Goal: Task Accomplishment & Management: Manage account settings

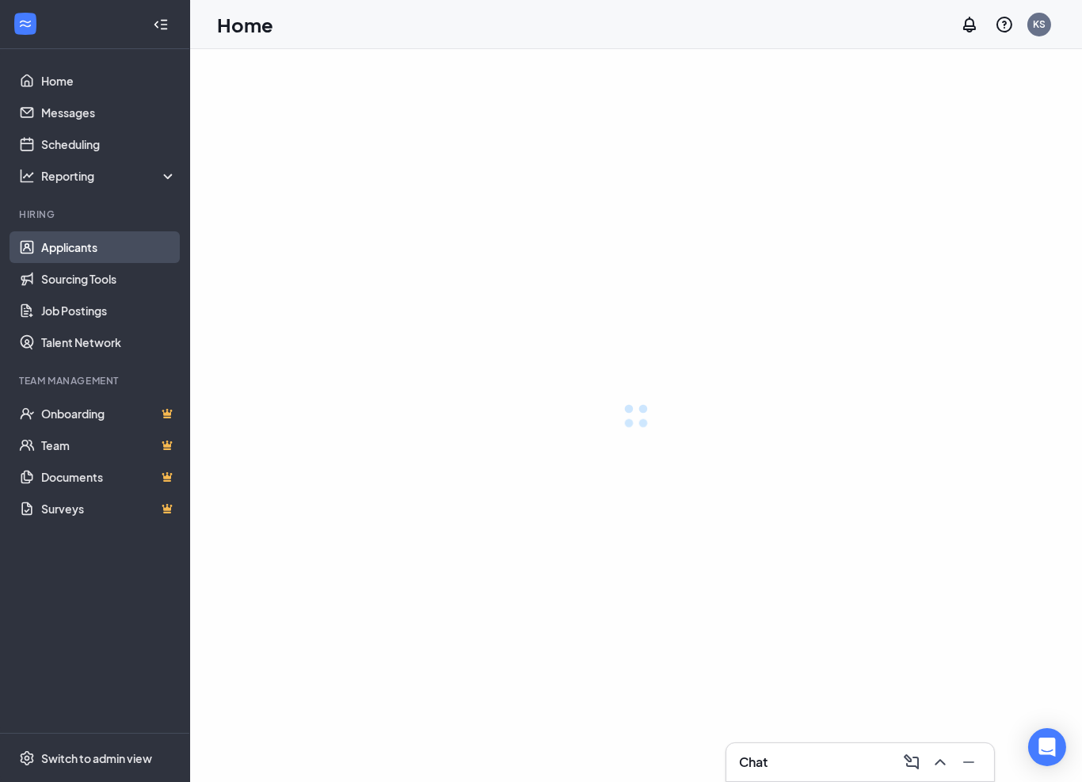
click at [79, 244] on link "Applicants" at bounding box center [108, 247] width 135 height 32
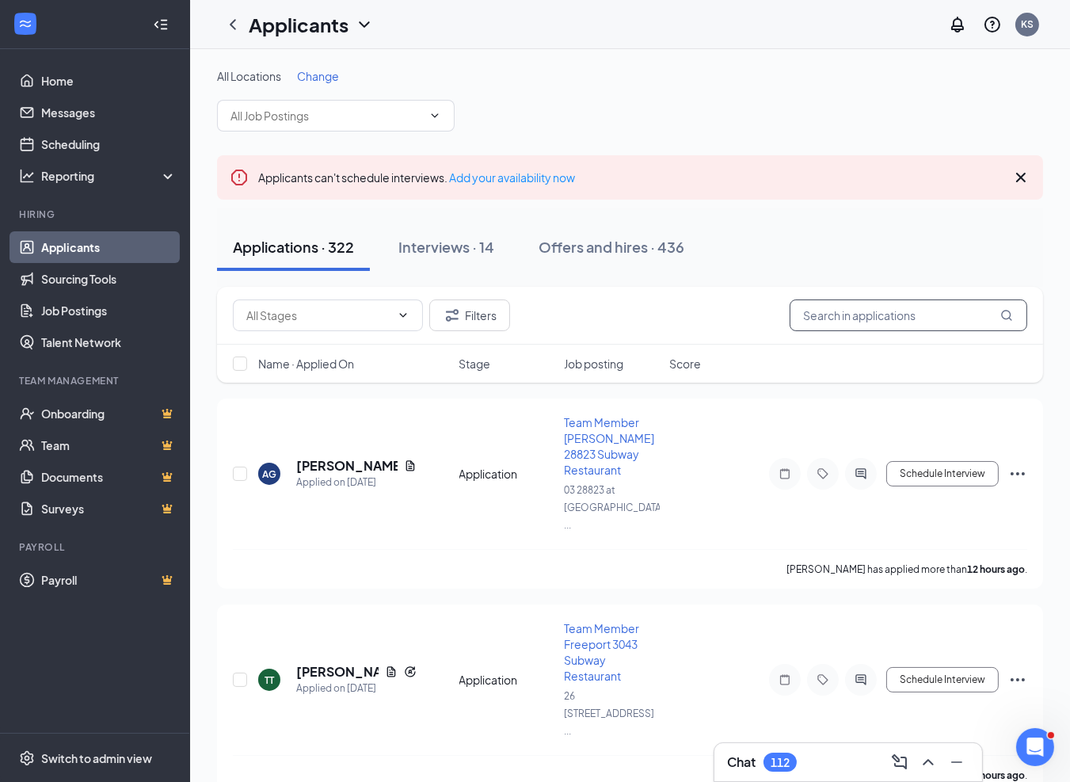
click at [835, 312] on input "text" at bounding box center [908, 315] width 238 height 32
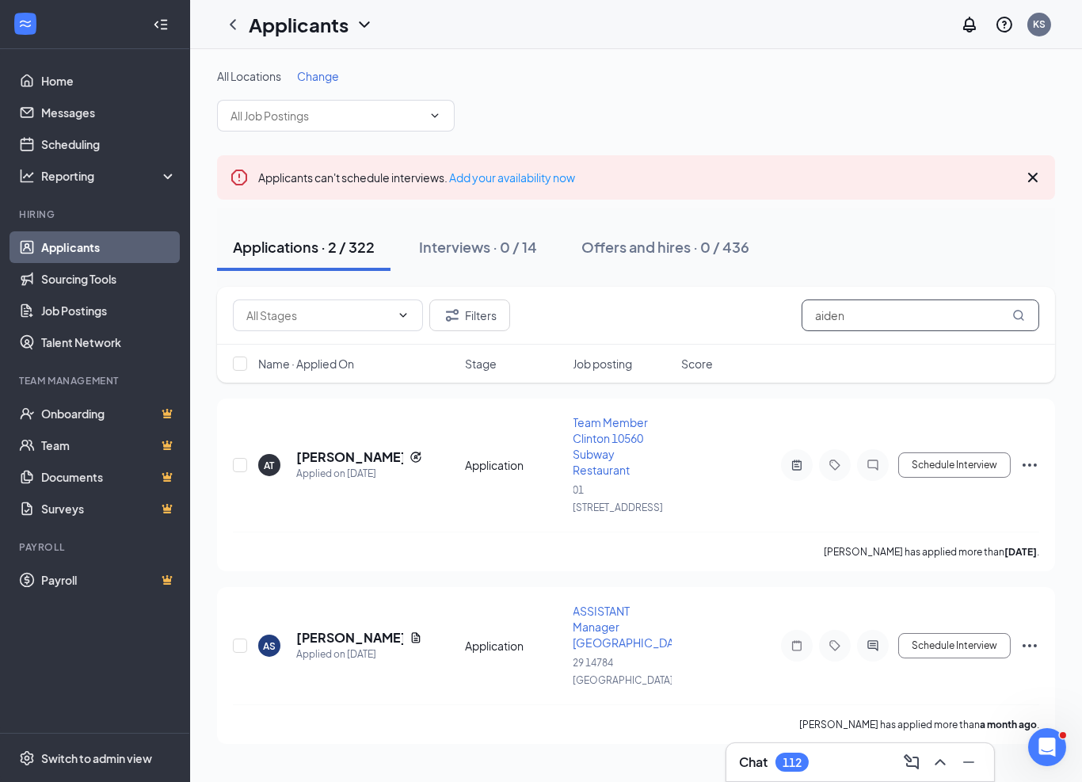
drag, startPoint x: 850, startPoint y: 316, endPoint x: 700, endPoint y: 299, distance: 150.6
click at [700, 299] on div "Filters aiden" at bounding box center [636, 315] width 806 height 32
type input "[PERSON_NAME]"
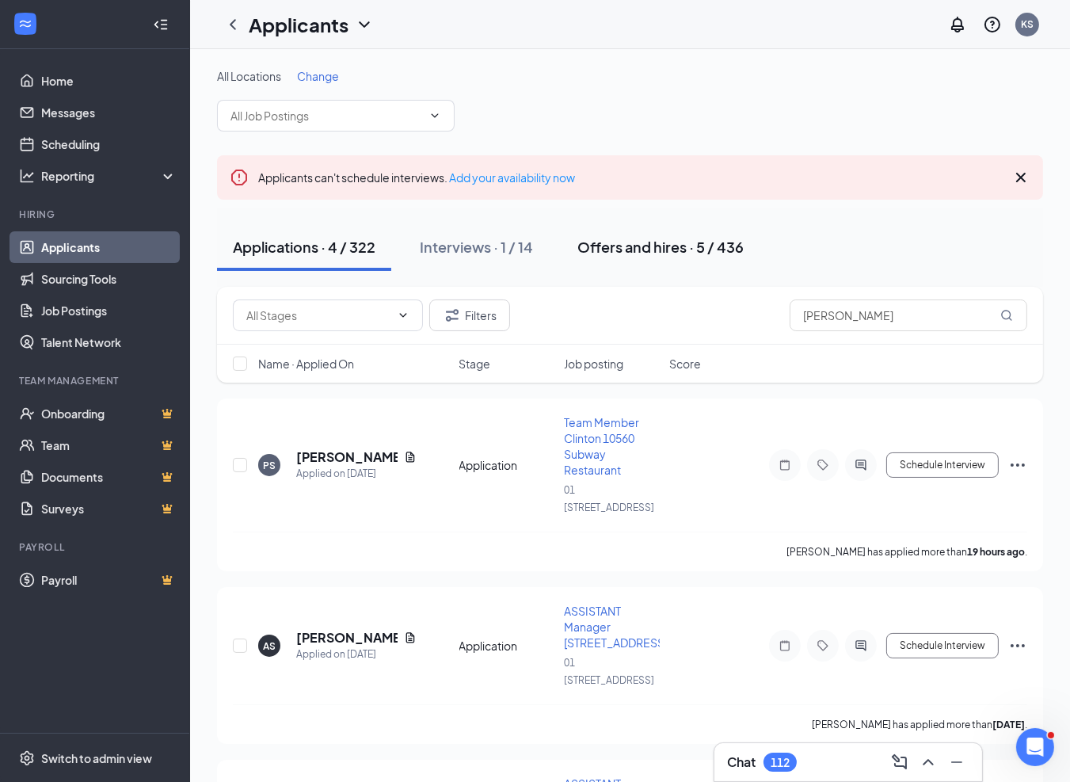
click at [645, 250] on div "Offers and hires · 5 / 436" at bounding box center [660, 247] width 166 height 20
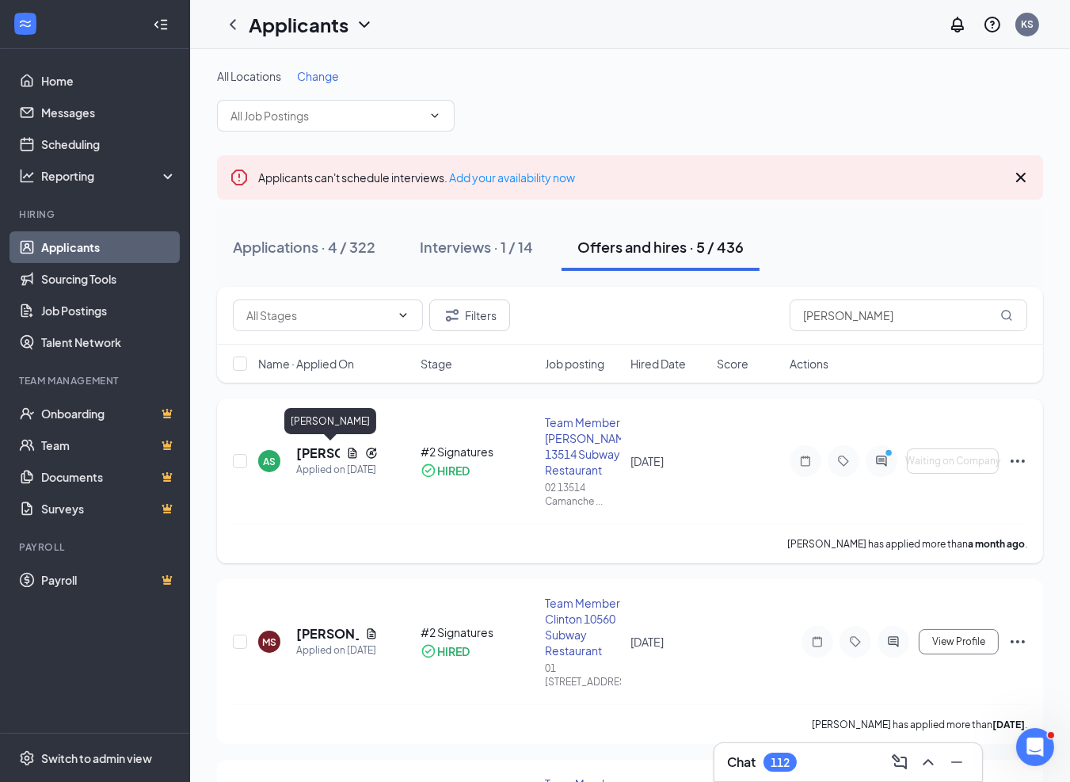
click at [306, 453] on h5 "[PERSON_NAME]" at bounding box center [318, 452] width 44 height 17
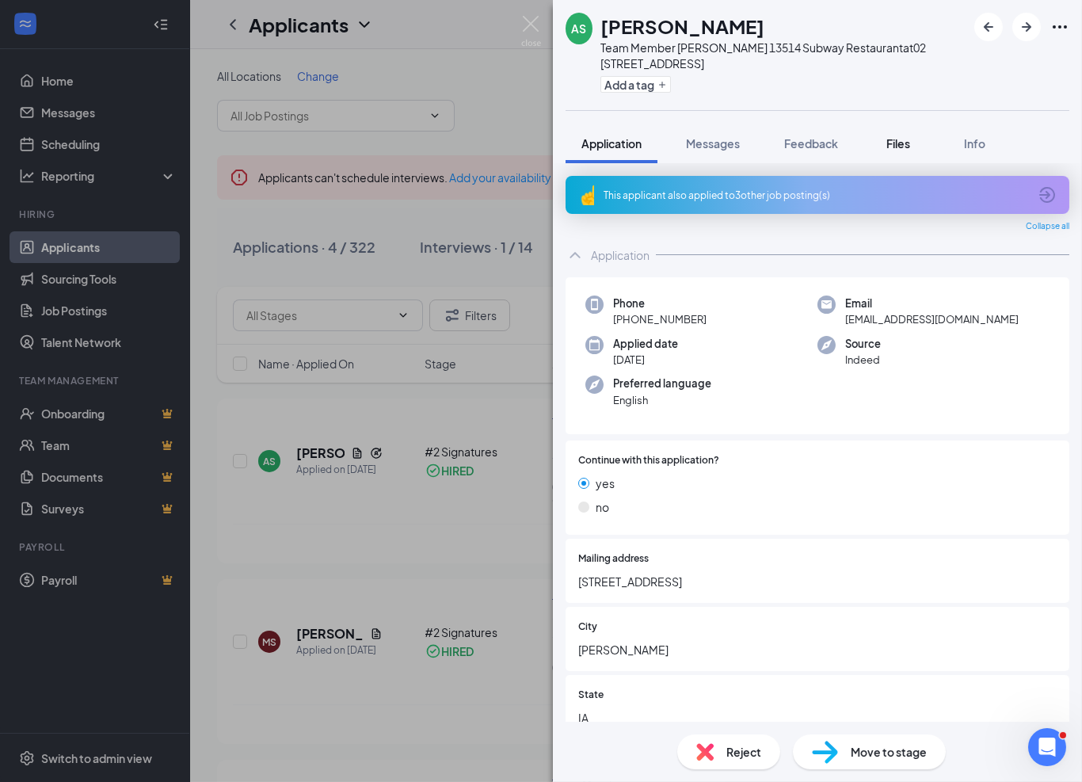
click at [887, 141] on div "Files" at bounding box center [898, 143] width 32 height 16
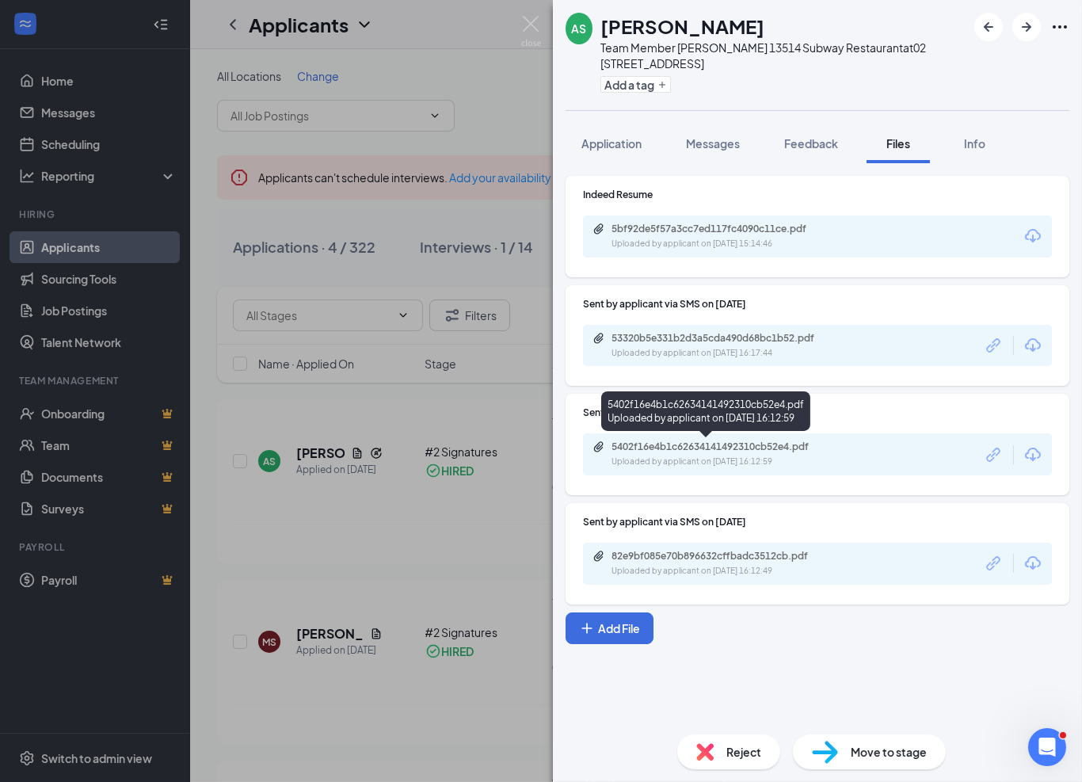
click at [713, 445] on div "5402f16e4b1c62634141492310cb52e4.pdf" at bounding box center [722, 446] width 222 height 13
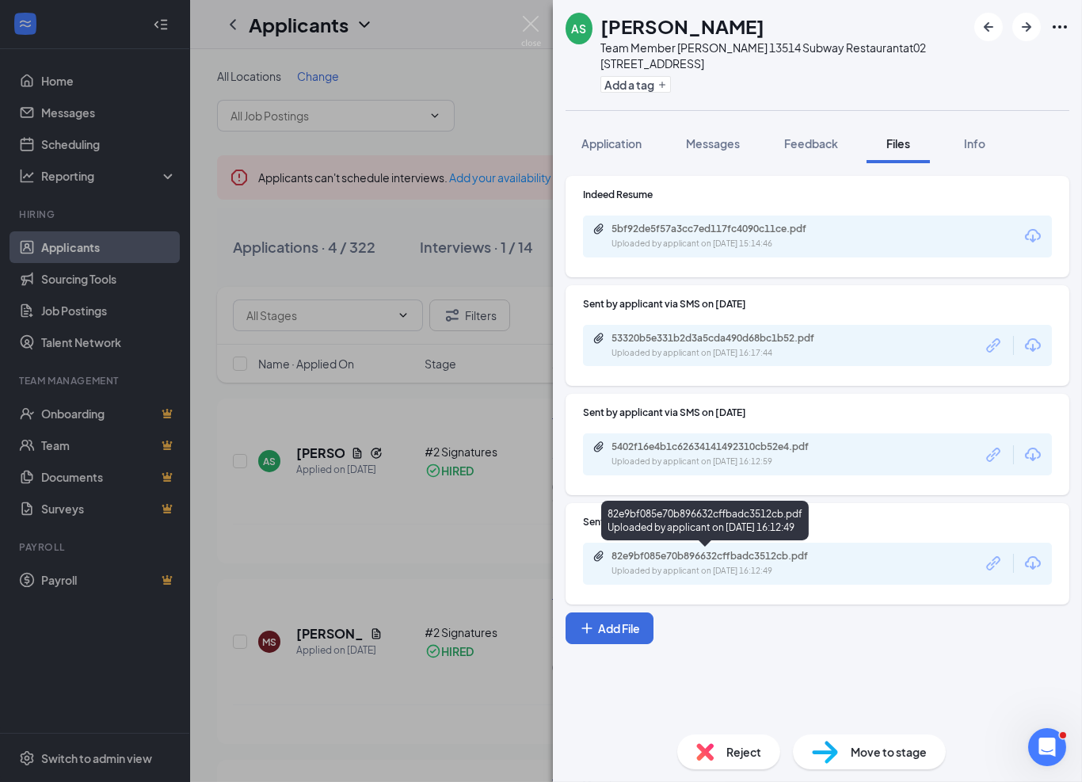
click at [749, 557] on div "82e9bf085e70b896632cffbadc3512cb.pdf" at bounding box center [722, 556] width 222 height 13
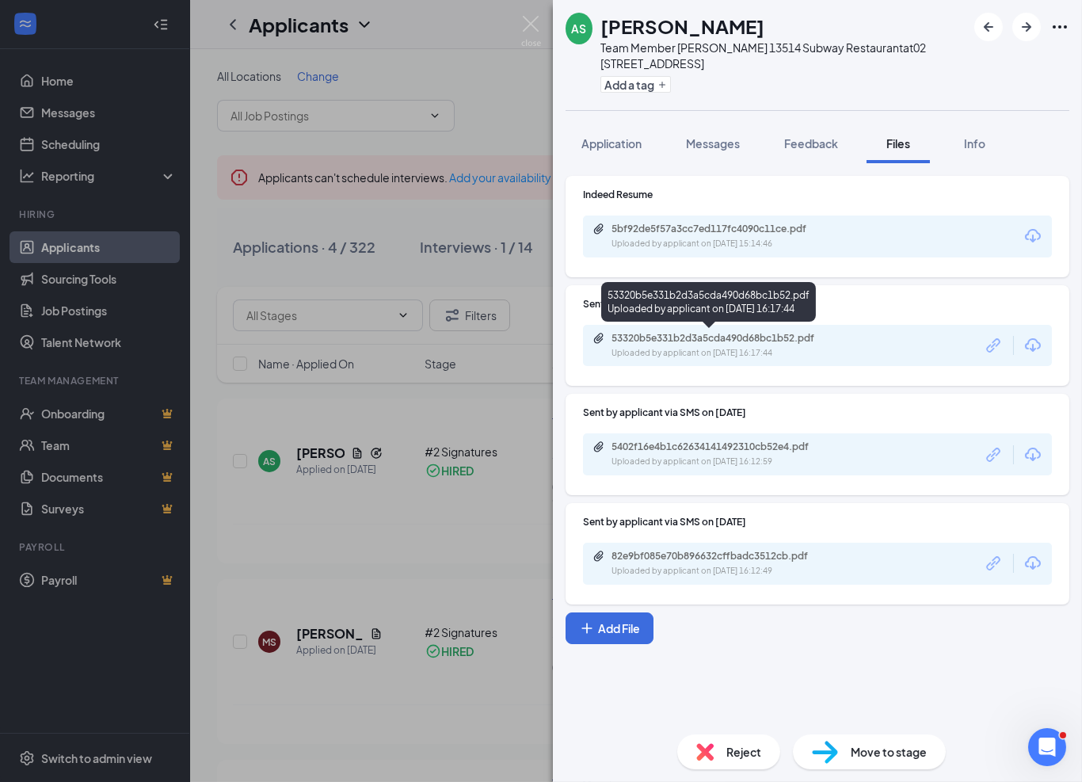
click at [718, 339] on div "53320b5e331b2d3a5cda490d68bc1b52.pdf" at bounding box center [722, 338] width 222 height 13
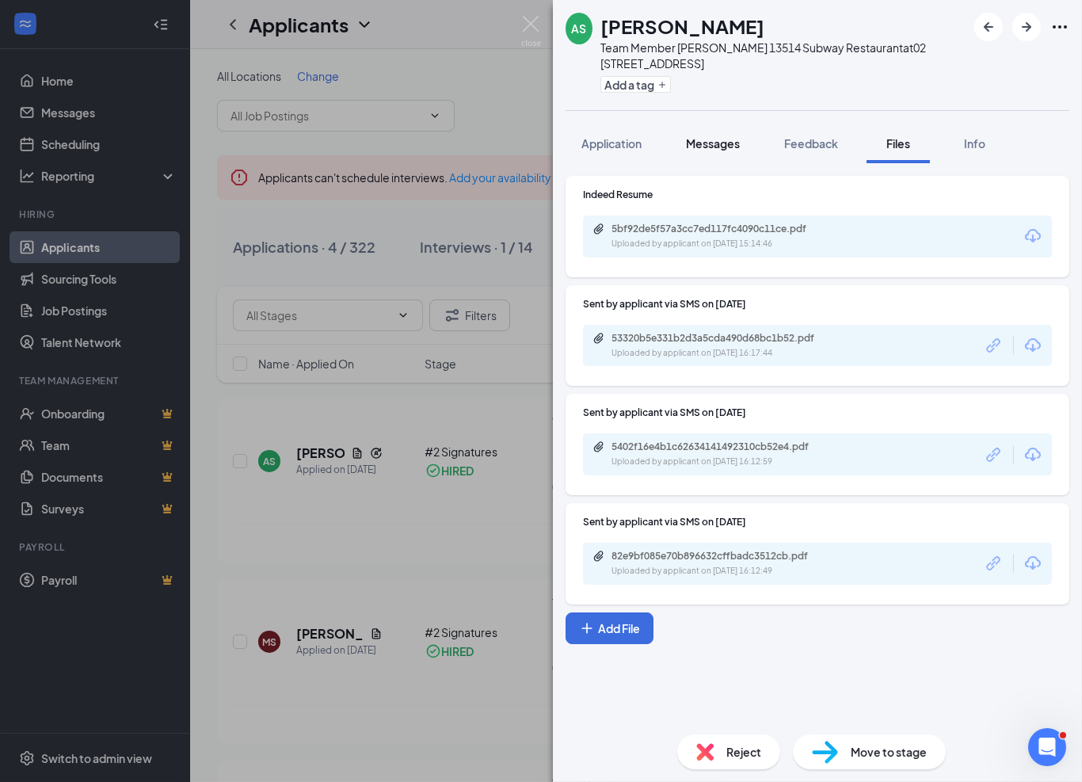
click at [728, 136] on span "Messages" at bounding box center [713, 143] width 54 height 14
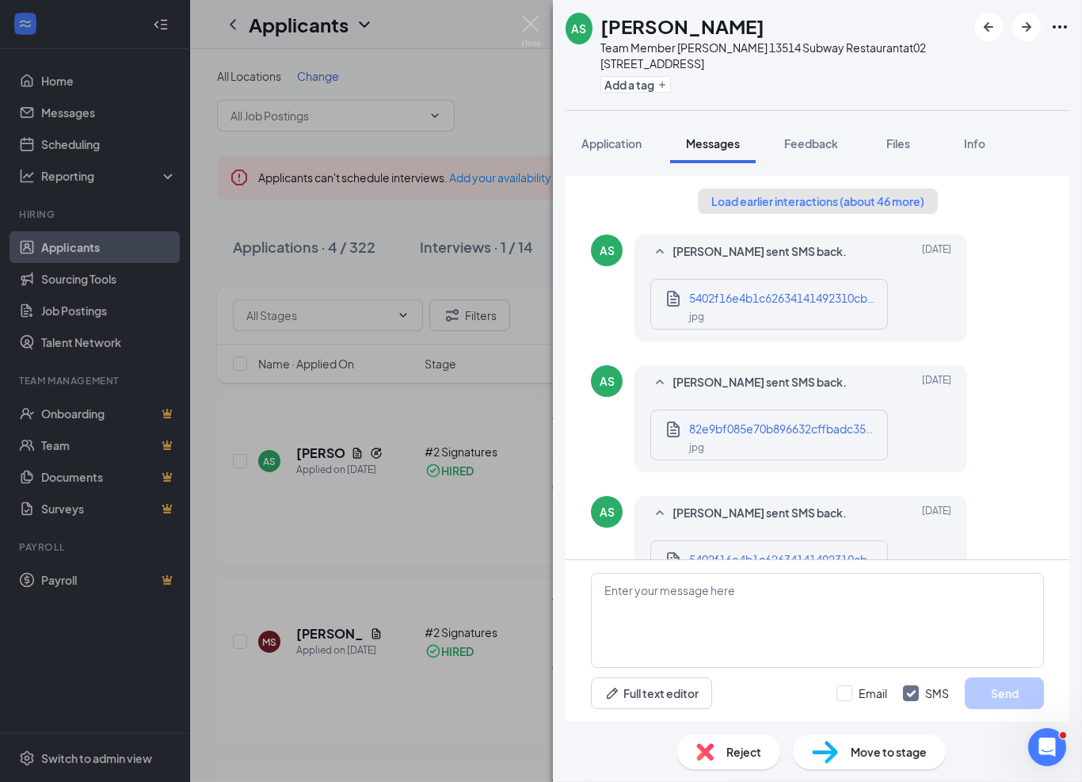
click at [861, 205] on button "Load earlier interactions (about 46 more)" at bounding box center [818, 200] width 240 height 25
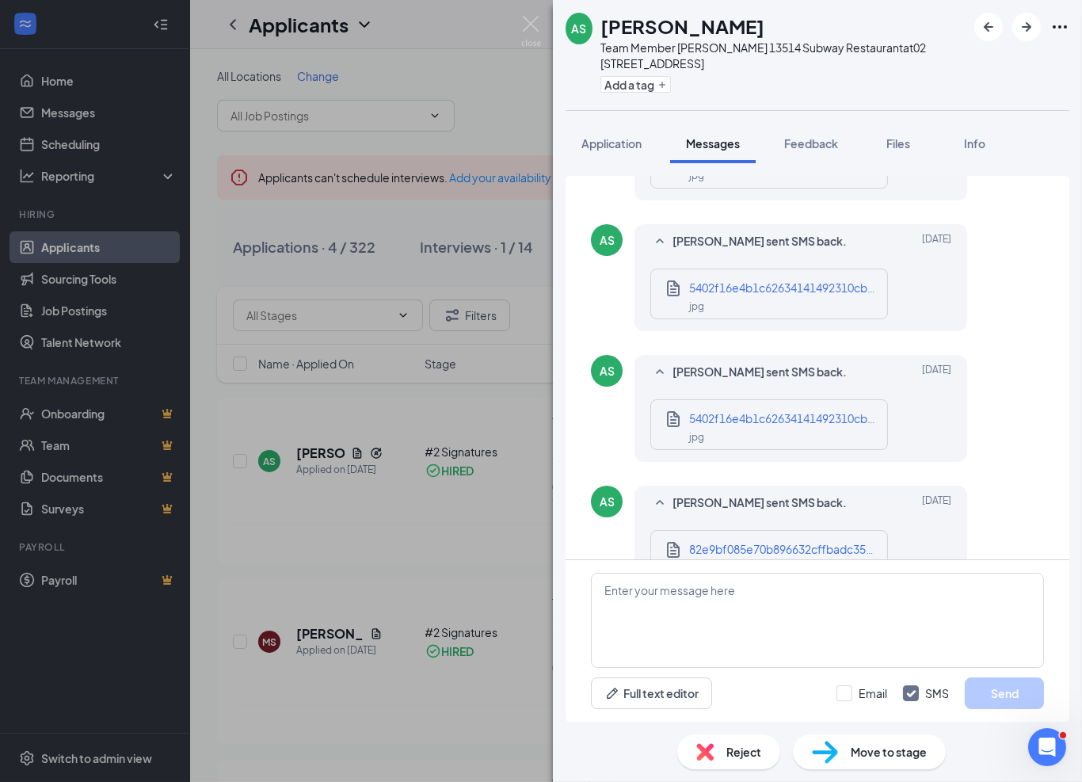
scroll to position [1949, 0]
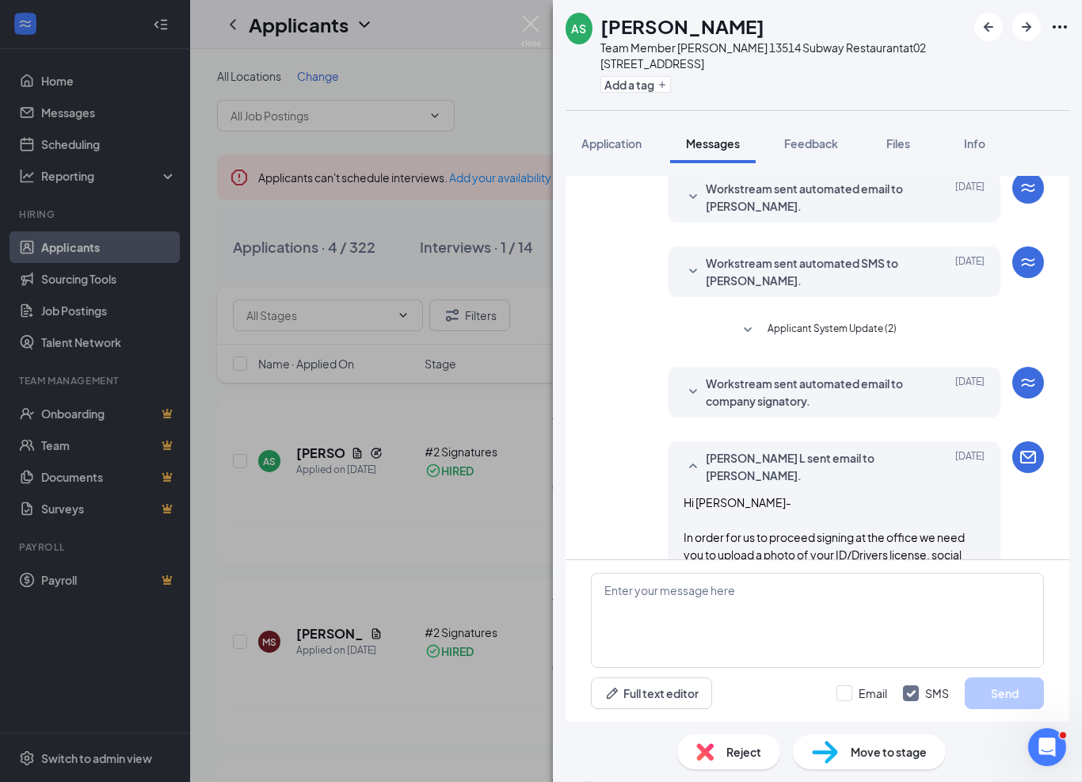
click at [797, 375] on span "Workstream sent automated email to company signatory." at bounding box center [809, 392] width 207 height 35
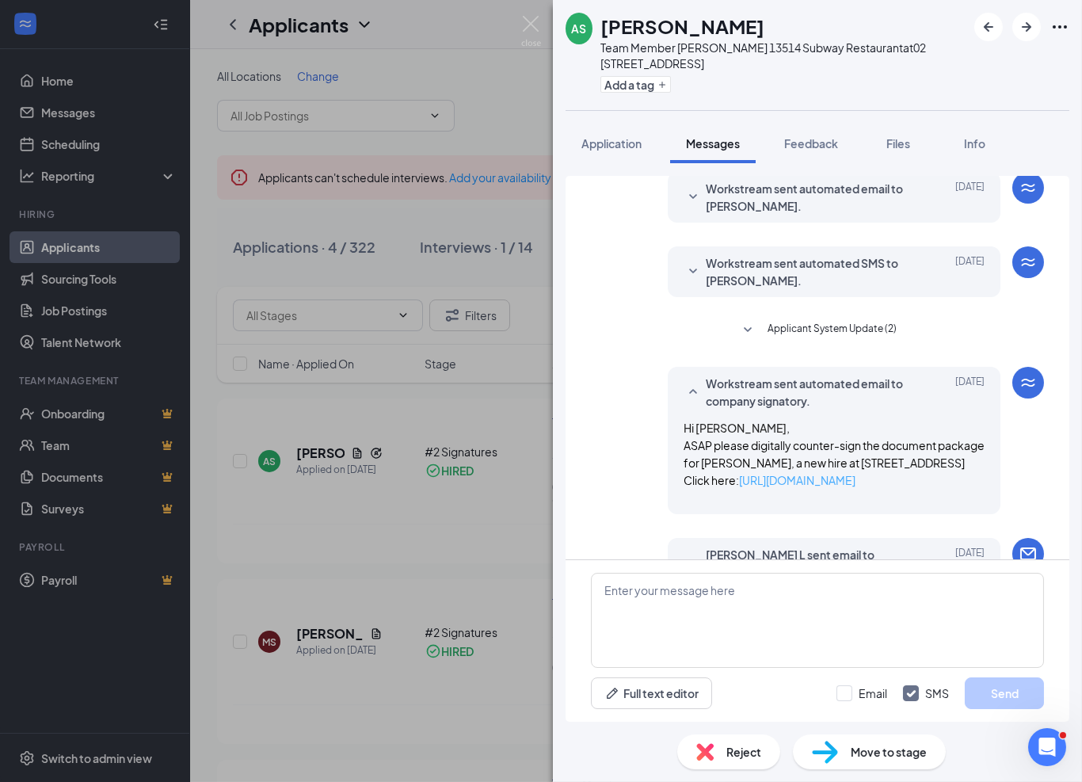
click at [823, 473] on link "[URL][DOMAIN_NAME]" at bounding box center [797, 480] width 116 height 14
